Goal: Task Accomplishment & Management: Complete application form

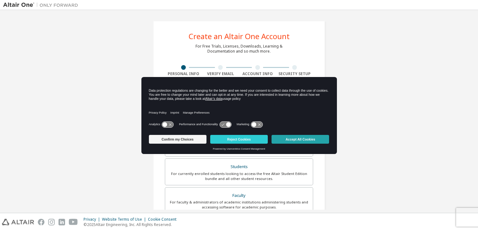
click at [282, 142] on button "Accept All Cookies" at bounding box center [301, 139] width 58 height 9
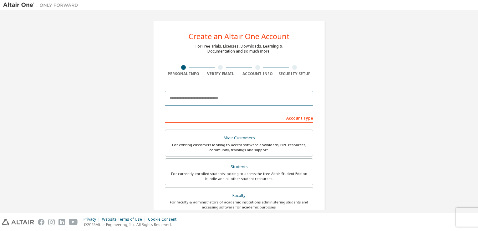
click at [194, 101] on input "email" at bounding box center [239, 98] width 148 height 15
type input "**********"
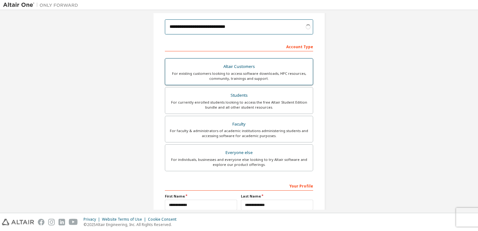
scroll to position [71, 0]
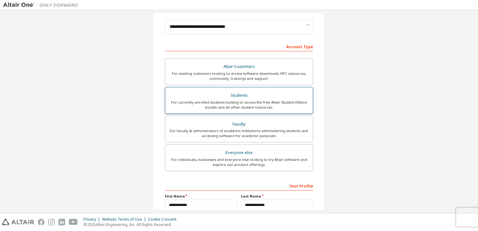
click at [250, 104] on div "For currently enrolled students looking to access the free Altair Student Editi…" at bounding box center [239, 105] width 140 height 10
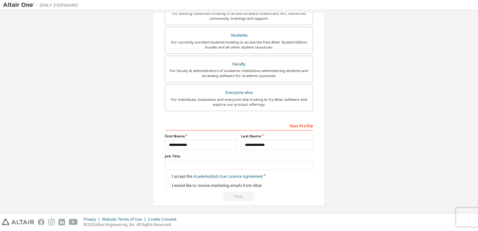
scroll to position [133, 0]
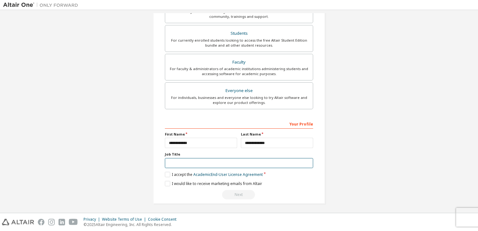
click at [188, 162] on input "text" at bounding box center [239, 163] width 148 height 10
type input "*******"
click at [166, 172] on label "I accept the Academic End-User License Agreement" at bounding box center [214, 174] width 98 height 5
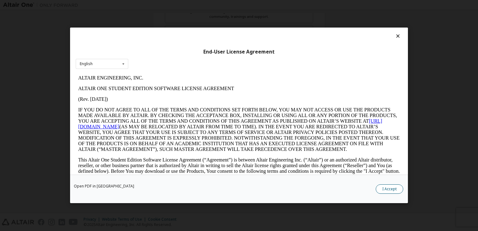
scroll to position [0, 0]
click at [394, 191] on button "I Accept" at bounding box center [390, 189] width 28 height 9
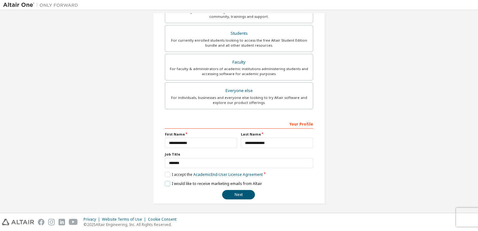
click at [166, 184] on label "I would like to receive marketing emails from Altair" at bounding box center [213, 183] width 97 height 5
click at [229, 197] on button "Next" at bounding box center [238, 194] width 33 height 9
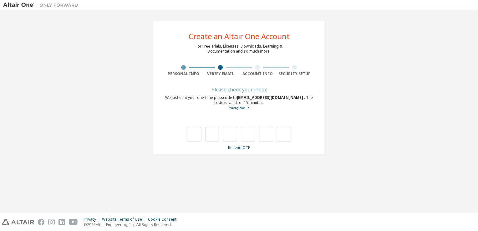
type input "*"
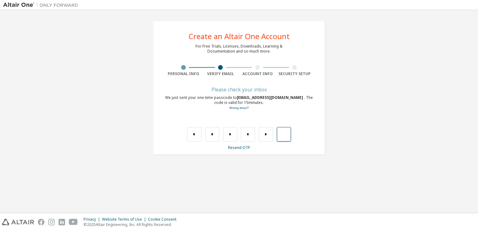
type input "*"
